Goal: Task Accomplishment & Management: Manage account settings

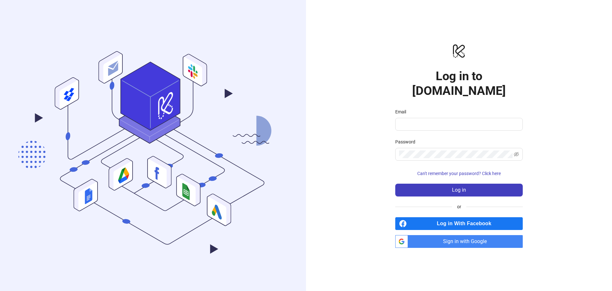
click at [429, 109] on div "Email" at bounding box center [460, 113] width 128 height 10
click at [428, 120] on input "Email" at bounding box center [458, 124] width 119 height 8
click at [372, 55] on div "logo/logo-mobile Log in to [DOMAIN_NAME] Email Password Can't remember your pas…" at bounding box center [459, 145] width 306 height 291
click at [430, 108] on div "Email" at bounding box center [460, 113] width 128 height 10
click at [410, 129] on form "Email Password Can't remember your password? Click here Log in" at bounding box center [460, 152] width 128 height 88
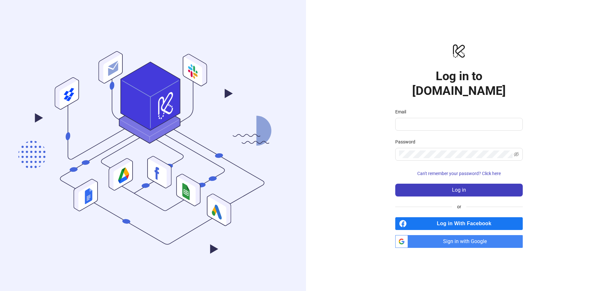
click at [429, 109] on div "Email" at bounding box center [460, 113] width 128 height 10
drag, startPoint x: 423, startPoint y: 115, endPoint x: 420, endPoint y: 116, distance: 3.6
click at [423, 120] on input "Email" at bounding box center [458, 124] width 119 height 8
click at [382, 263] on div "logo/logo-mobile Log in to [DOMAIN_NAME] Email Password Can't remember your pas…" at bounding box center [459, 145] width 306 height 291
click at [439, 120] on input "Email" at bounding box center [458, 124] width 119 height 8
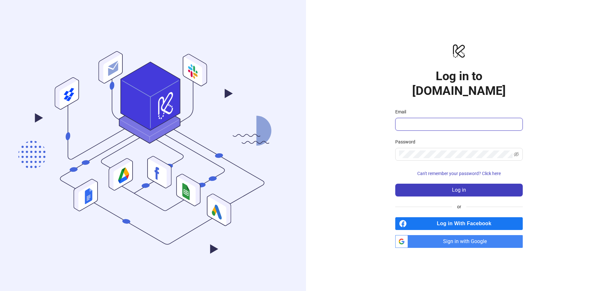
click at [431, 120] on input "Email" at bounding box center [458, 124] width 119 height 8
click at [367, 173] on div "logo/logo-mobile Log in to [DOMAIN_NAME] Email Password Can't remember your pas…" at bounding box center [459, 145] width 306 height 291
click at [424, 120] on input "Email" at bounding box center [458, 124] width 119 height 8
